Goal: Information Seeking & Learning: Learn about a topic

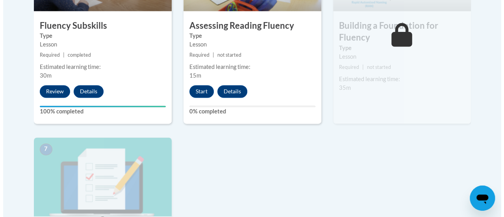
scroll to position [547, 0]
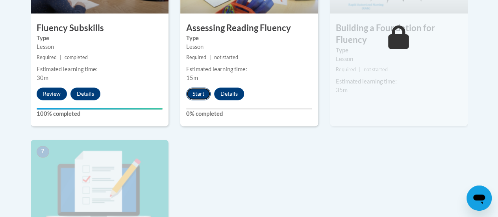
click at [197, 95] on button "Start" at bounding box center [198, 93] width 24 height 13
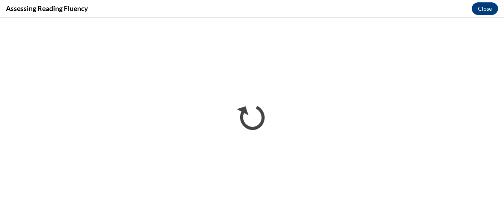
scroll to position [0, 0]
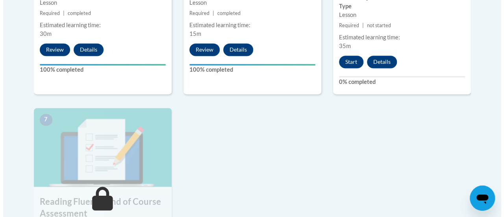
scroll to position [592, 0]
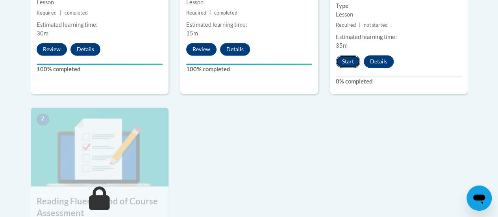
click at [341, 57] on button "Start" at bounding box center [348, 61] width 24 height 13
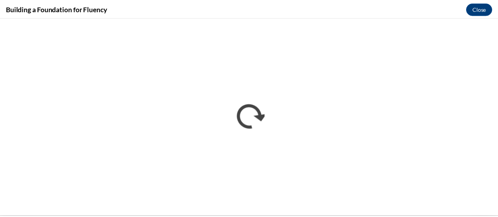
scroll to position [0, 0]
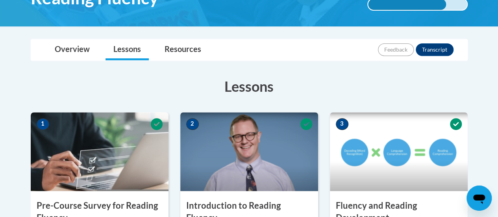
scroll to position [152, 0]
